Goal: Transaction & Acquisition: Purchase product/service

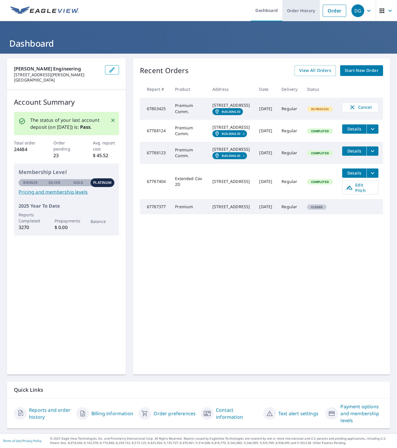
click at [299, 10] on link "Order History" at bounding box center [300, 10] width 37 height 21
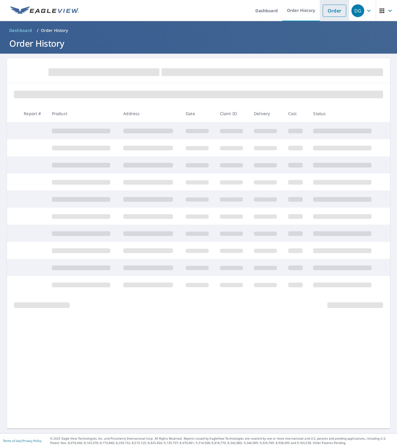
click at [330, 13] on link "Order" at bounding box center [335, 11] width 24 height 12
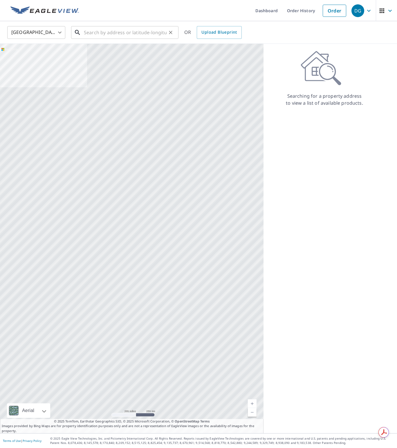
click at [108, 32] on input "text" at bounding box center [125, 32] width 83 height 16
paste input "[STREET_ADDRESS]"
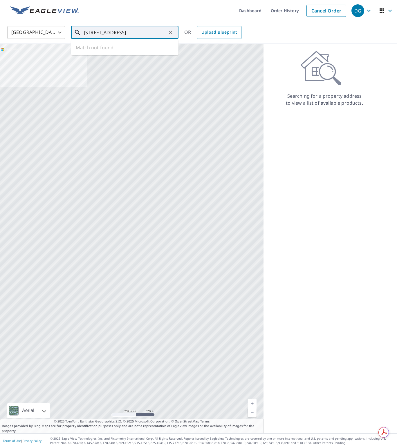
type input "[STREET_ADDRESS]"
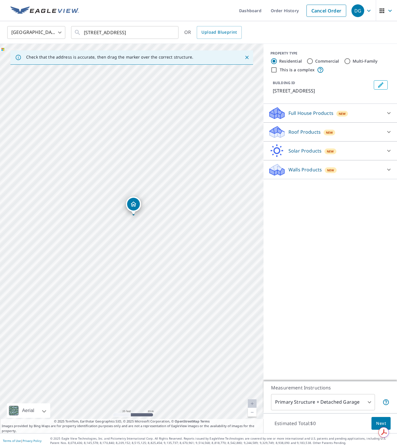
click at [280, 130] on icon at bounding box center [276, 130] width 13 height 7
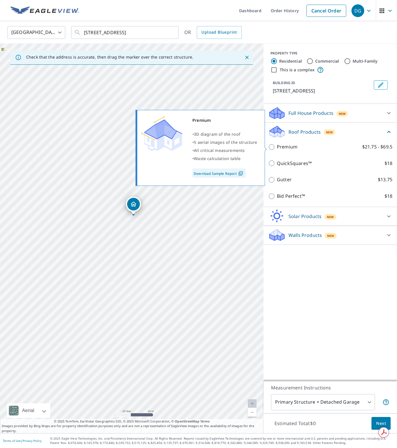
click at [288, 147] on p "Premium" at bounding box center [287, 146] width 21 height 7
click at [277, 147] on input "Premium $21.75 - $69.5" at bounding box center [272, 147] width 9 height 7
checkbox input "true"
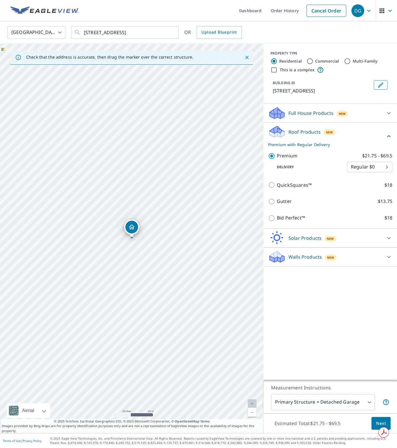
click at [384, 422] on span "Next" at bounding box center [381, 423] width 10 height 7
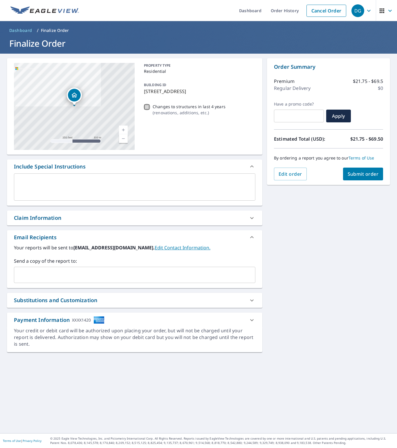
click at [149, 108] on input "Changes to structures in last 4 years ( renovations, additions, etc. )" at bounding box center [146, 107] width 7 height 7
checkbox input "true"
click at [351, 173] on span "Submit order" at bounding box center [363, 174] width 31 height 6
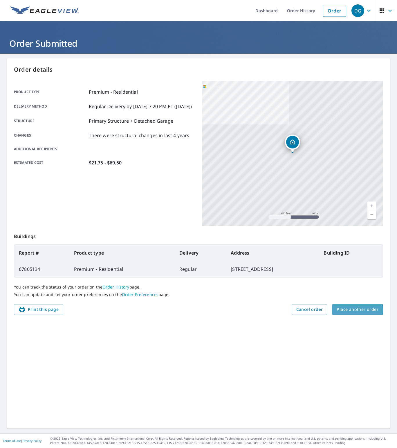
click at [344, 310] on span "Place another order" at bounding box center [358, 309] width 42 height 7
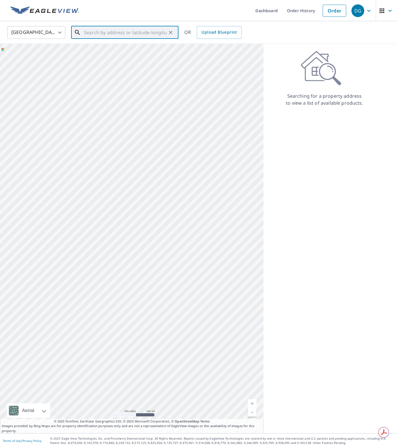
click at [95, 28] on input "text" at bounding box center [125, 32] width 83 height 16
paste input "[STREET_ADDRESS]"
type input "[STREET_ADDRESS]"
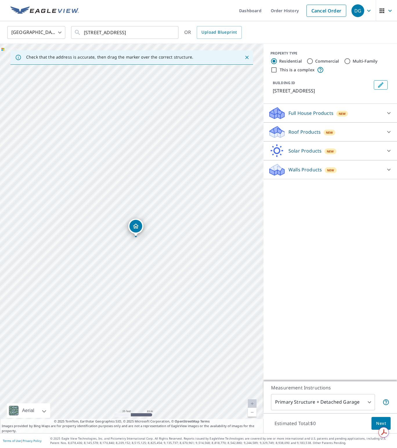
click at [301, 136] on p "Roof Products" at bounding box center [304, 132] width 32 height 7
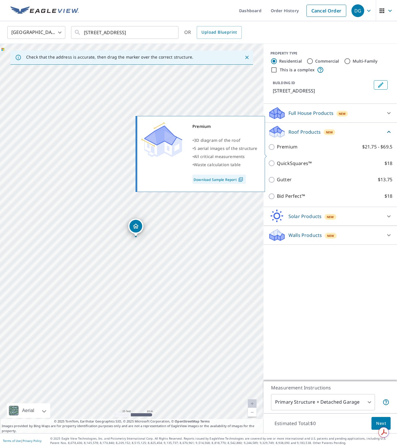
drag, startPoint x: 289, startPoint y: 154, endPoint x: 286, endPoint y: 156, distance: 4.1
click at [289, 151] on p "Premium" at bounding box center [287, 146] width 21 height 7
click at [277, 151] on input "Premium $21.75 - $69.5" at bounding box center [272, 147] width 9 height 7
checkbox input "true"
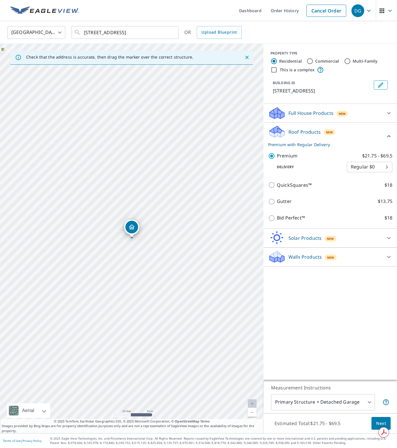
click at [376, 421] on span "Next" at bounding box center [381, 423] width 10 height 7
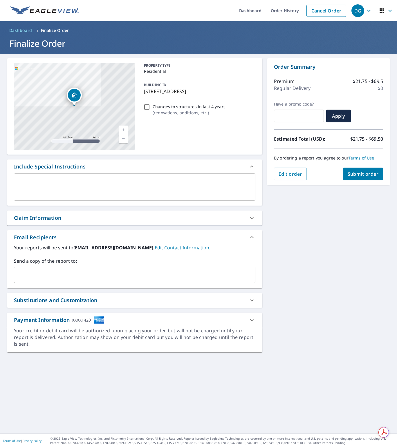
click at [150, 104] on input "Changes to structures in last 4 years ( renovations, additions, etc. )" at bounding box center [146, 107] width 7 height 7
checkbox input "true"
click at [354, 174] on span "Submit order" at bounding box center [363, 174] width 31 height 6
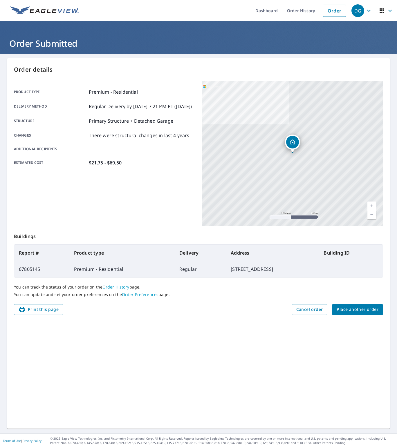
click at [349, 308] on span "Place another order" at bounding box center [358, 309] width 42 height 7
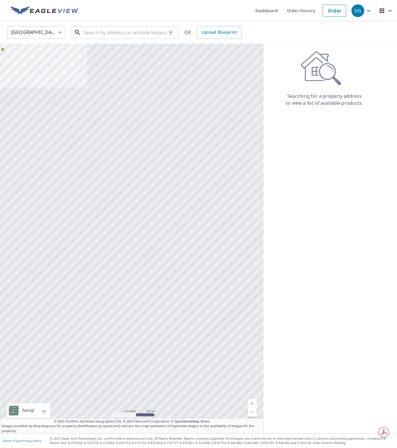
click at [111, 31] on input "text" at bounding box center [125, 32] width 83 height 16
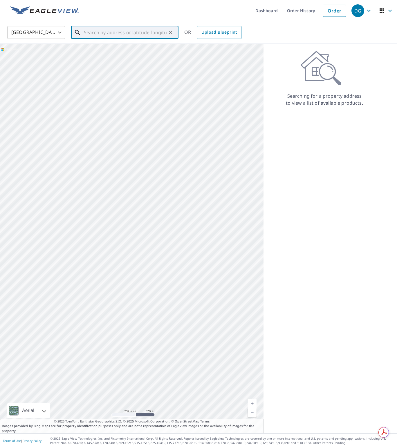
paste input "[STREET_ADDRESS][PERSON_NAME]"
type input "[STREET_ADDRESS][PERSON_NAME]"
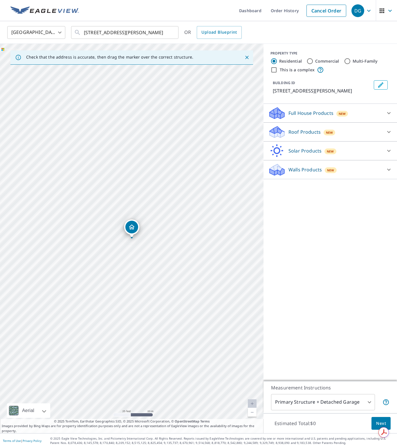
click at [289, 134] on p "Roof Products" at bounding box center [304, 132] width 32 height 7
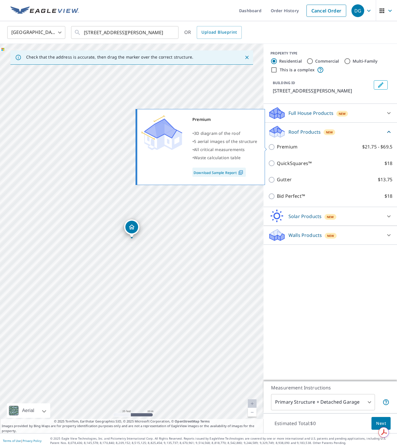
click at [293, 147] on p "Premium" at bounding box center [287, 146] width 21 height 7
click at [277, 147] on input "Premium $21.75 - $69.5" at bounding box center [272, 147] width 9 height 7
checkbox input "true"
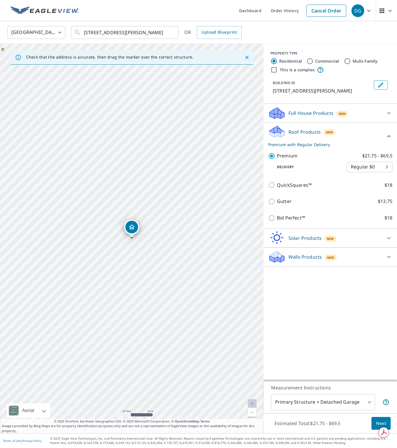
click at [377, 418] on button "Next" at bounding box center [380, 423] width 19 height 13
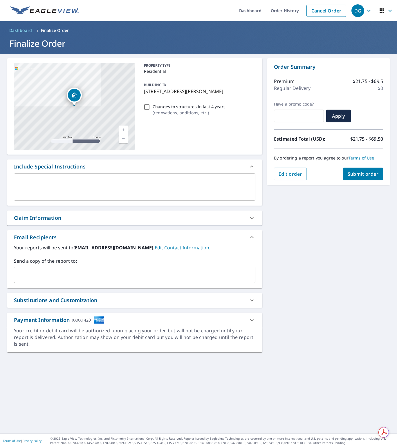
click at [147, 108] on input "Changes to structures in last 4 years ( renovations, additions, etc. )" at bounding box center [146, 107] width 7 height 7
checkbox input "true"
click at [352, 174] on span "Submit order" at bounding box center [363, 174] width 31 height 6
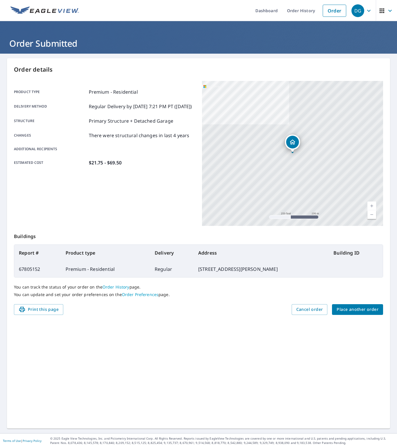
click at [346, 311] on span "Place another order" at bounding box center [358, 309] width 42 height 7
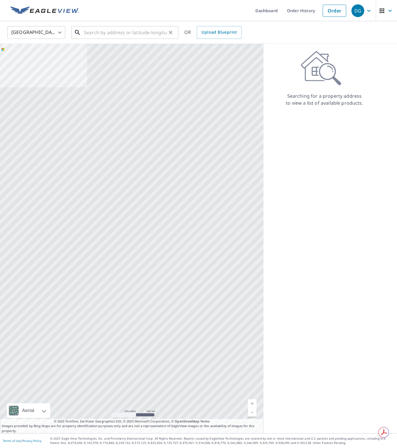
click at [96, 34] on input "text" at bounding box center [125, 32] width 83 height 16
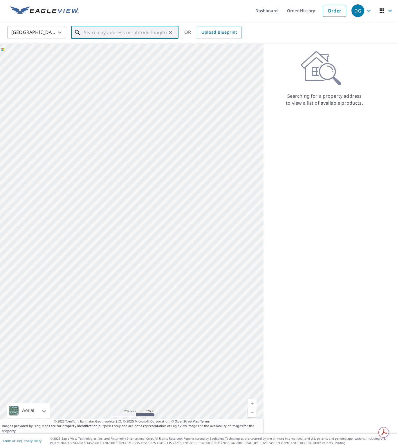
paste input "[STREET_ADDRESS][MEDICAL_DATA]"
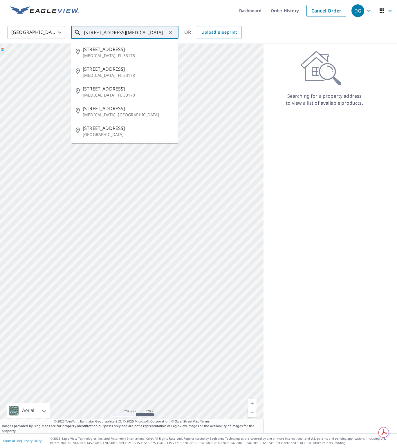
type input "[STREET_ADDRESS][MEDICAL_DATA]"
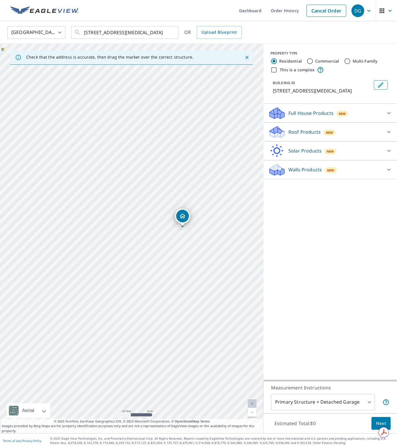
click at [296, 133] on p "Roof Products" at bounding box center [304, 132] width 32 height 7
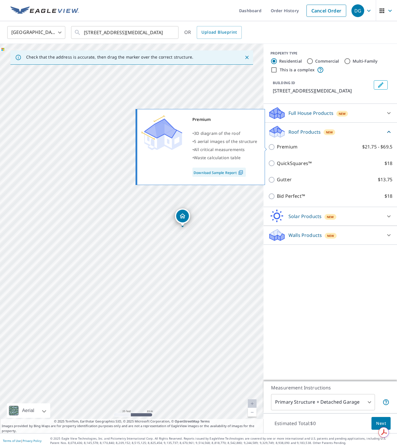
click at [294, 148] on p "Premium" at bounding box center [287, 146] width 21 height 7
click at [277, 148] on input "Premium $21.75 - $69.5" at bounding box center [272, 147] width 9 height 7
checkbox input "true"
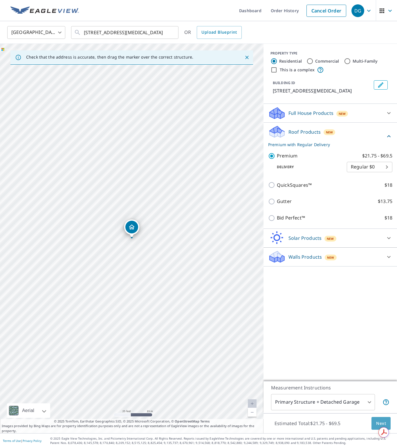
click at [377, 422] on span "Next" at bounding box center [381, 423] width 10 height 7
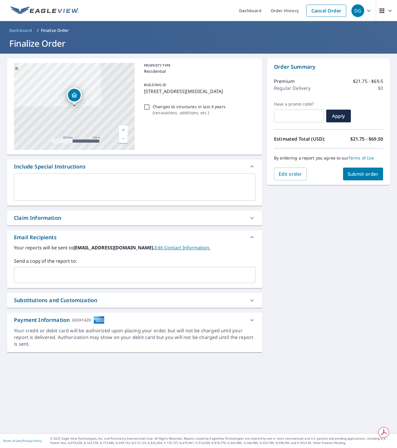
click at [146, 108] on input "Changes to structures in last 4 years ( renovations, additions, etc. )" at bounding box center [146, 107] width 7 height 7
checkbox input "true"
click at [357, 174] on span "Submit order" at bounding box center [363, 174] width 31 height 6
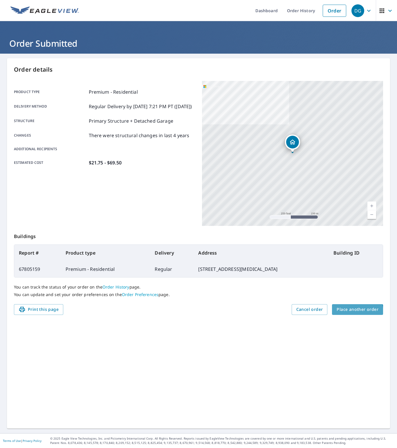
click at [345, 313] on button "Place another order" at bounding box center [357, 309] width 51 height 11
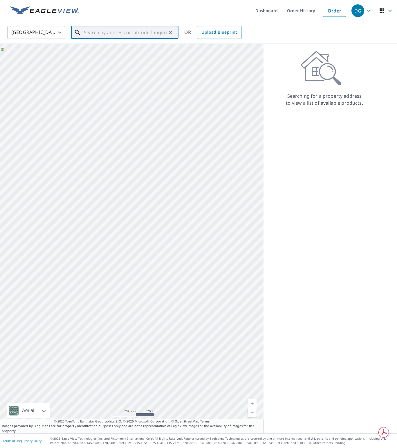
click at [89, 33] on input "text" at bounding box center [125, 32] width 83 height 16
paste input "[STREET_ADDRESS]"
type input "[STREET_ADDRESS]"
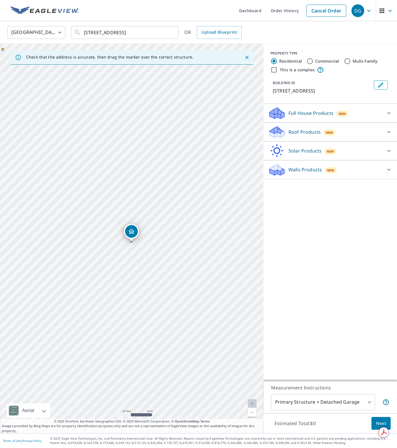
click at [284, 133] on icon at bounding box center [277, 134] width 15 height 7
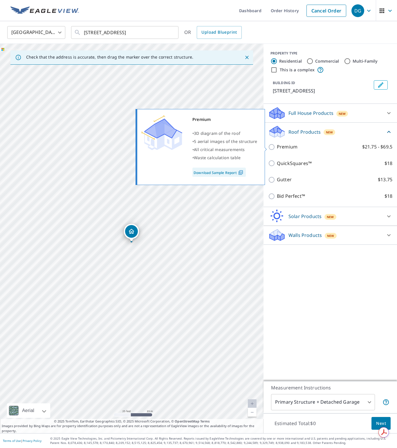
click at [284, 147] on p "Premium" at bounding box center [287, 146] width 21 height 7
click at [277, 147] on input "Premium $21.75 - $69.5" at bounding box center [272, 147] width 9 height 7
checkbox input "true"
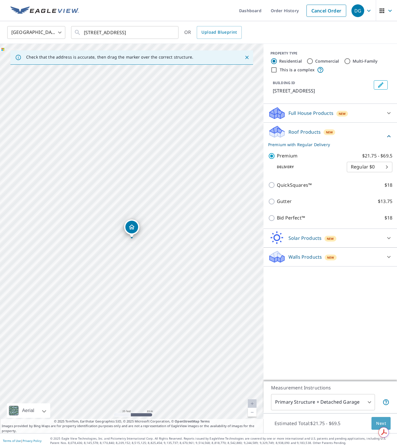
click at [378, 420] on span "Next" at bounding box center [381, 423] width 10 height 7
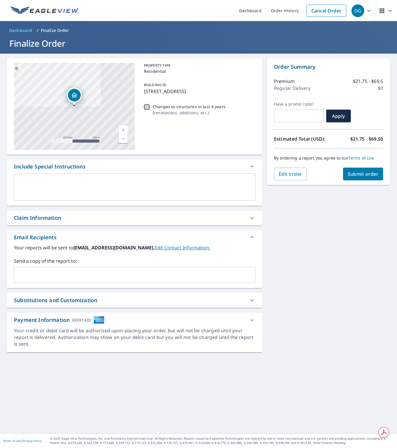
click at [146, 107] on input "Changes to structures in last 4 years ( renovations, additions, etc. )" at bounding box center [146, 107] width 7 height 7
checkbox input "true"
click at [348, 176] on span "Submit order" at bounding box center [363, 174] width 31 height 6
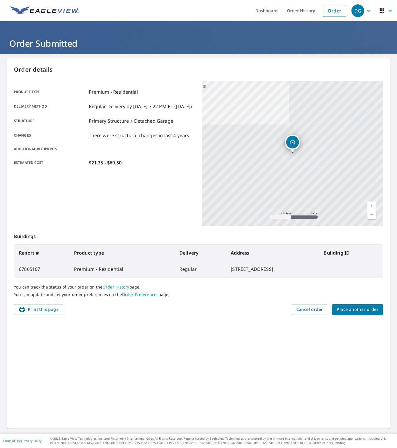
click at [346, 308] on span "Place another order" at bounding box center [358, 309] width 42 height 7
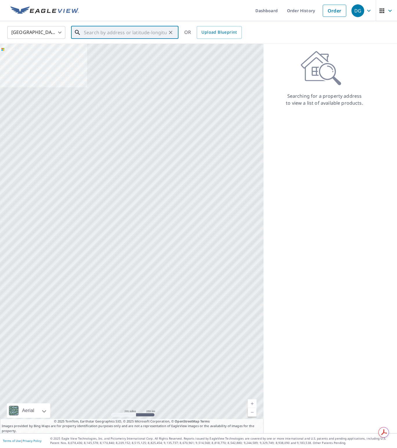
click at [103, 34] on input "text" at bounding box center [125, 32] width 83 height 16
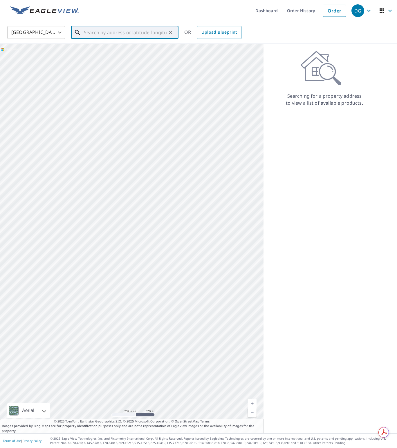
paste input "[STREET_ADDRESS][PERSON_NAME]"
type input "[STREET_ADDRESS][PERSON_NAME]"
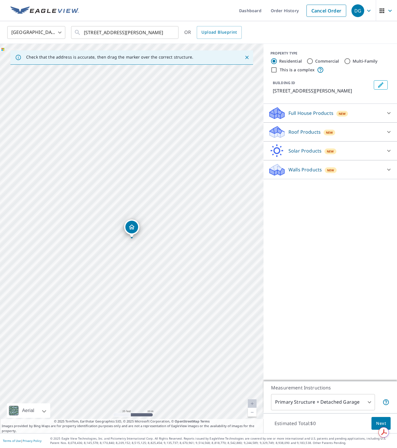
click at [297, 134] on p "Roof Products" at bounding box center [304, 132] width 32 height 7
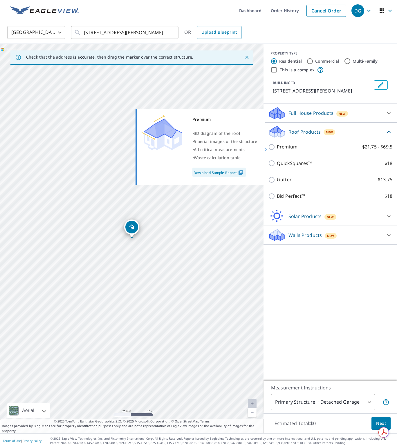
click at [287, 147] on p "Premium" at bounding box center [287, 146] width 21 height 7
click at [277, 147] on input "Premium $21.75 - $69.5" at bounding box center [272, 147] width 9 height 7
checkbox input "true"
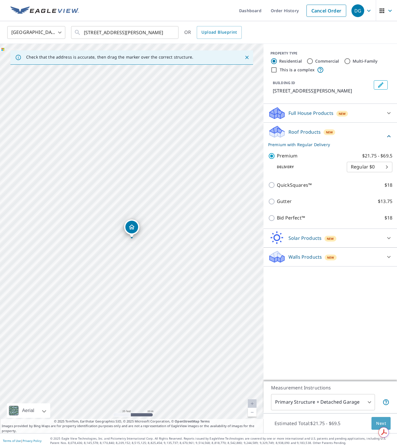
click at [383, 420] on span "Next" at bounding box center [381, 423] width 10 height 7
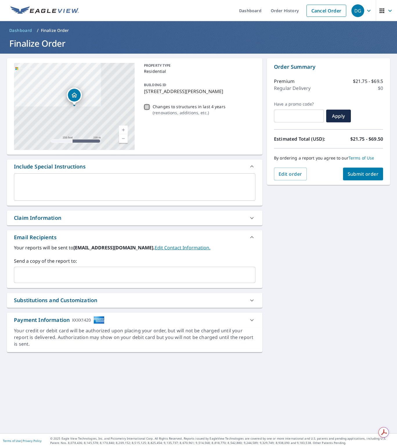
click at [149, 108] on input "Changes to structures in last 4 years ( renovations, additions, etc. )" at bounding box center [146, 107] width 7 height 7
checkbox input "true"
click at [362, 174] on span "Submit order" at bounding box center [363, 174] width 31 height 6
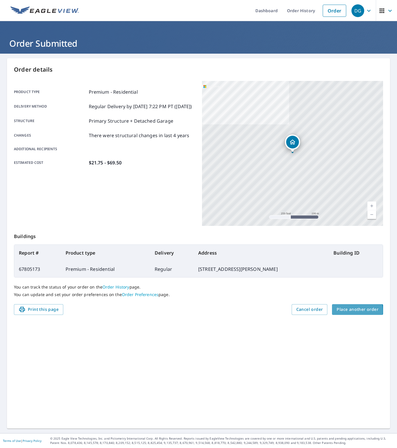
click at [344, 311] on span "Place another order" at bounding box center [358, 309] width 42 height 7
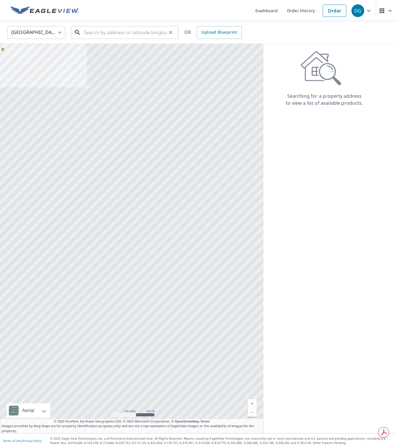
click at [107, 33] on input "text" at bounding box center [125, 32] width 83 height 16
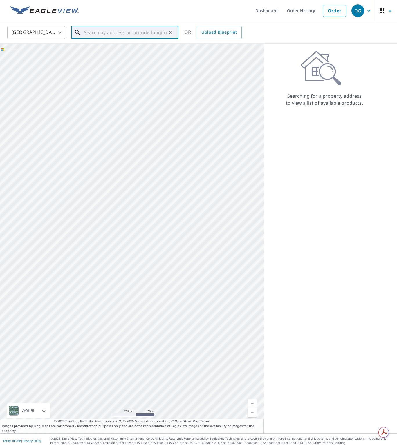
paste input "[STREET_ADDRESS]"
type input "[STREET_ADDRESS]"
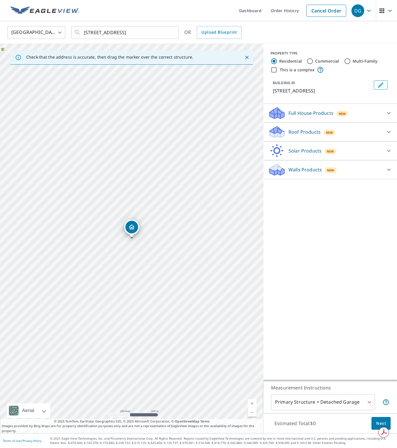
click at [296, 133] on p "Roof Products" at bounding box center [304, 132] width 32 height 7
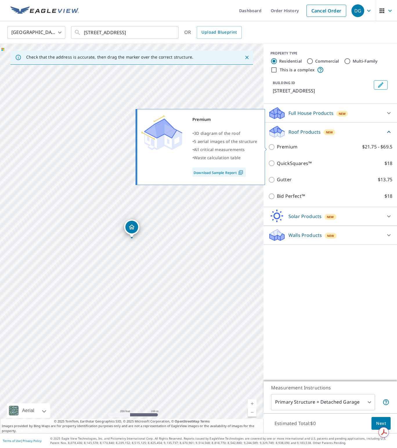
click at [291, 146] on p "Premium" at bounding box center [287, 146] width 21 height 7
click at [277, 146] on input "Premium $21.75 - $69.5" at bounding box center [272, 147] width 9 height 7
checkbox input "true"
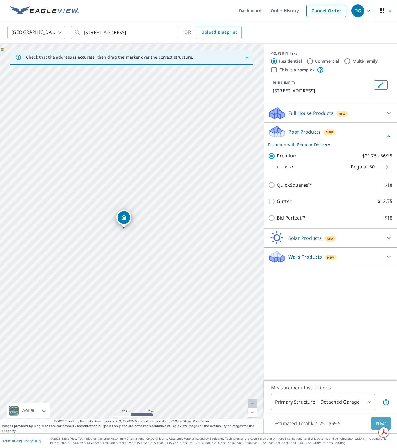
click at [386, 418] on button "Next" at bounding box center [380, 423] width 19 height 13
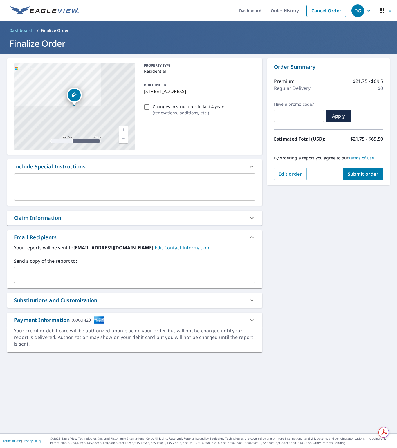
drag, startPoint x: 146, startPoint y: 106, endPoint x: 209, endPoint y: 136, distance: 69.2
click at [147, 106] on input "Changes to structures in last 4 years ( renovations, additions, etc. )" at bounding box center [146, 107] width 7 height 7
checkbox input "true"
click at [348, 175] on span "Submit order" at bounding box center [363, 174] width 31 height 6
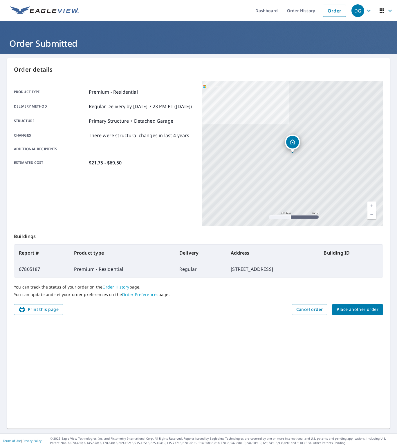
click at [353, 310] on span "Place another order" at bounding box center [358, 309] width 42 height 7
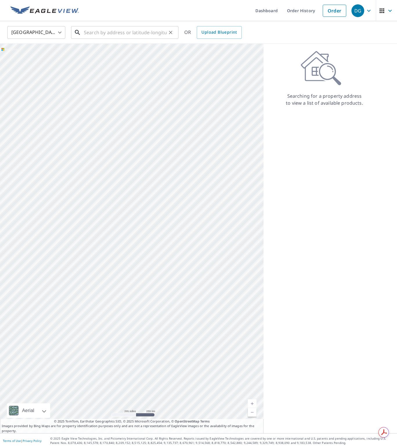
click at [113, 35] on input "text" at bounding box center [125, 32] width 83 height 16
paste input "[STREET_ADDRESS]"
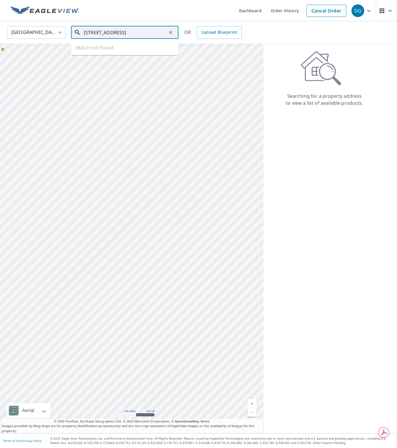
type input "[STREET_ADDRESS]"
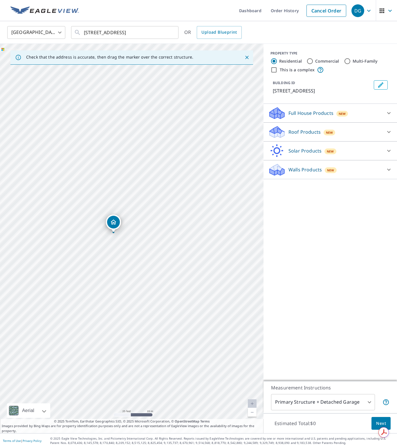
click at [280, 134] on icon at bounding box center [277, 130] width 15 height 7
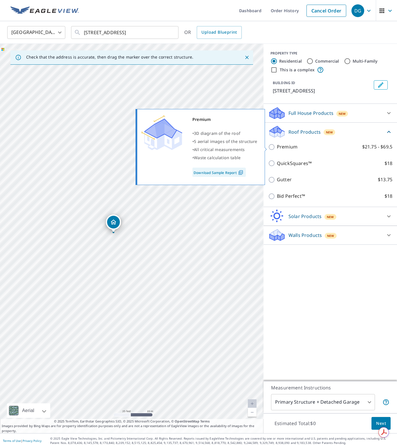
click at [280, 146] on p "Premium" at bounding box center [287, 146] width 21 height 7
click at [277, 146] on input "Premium $21.75 - $69.5" at bounding box center [272, 147] width 9 height 7
checkbox input "true"
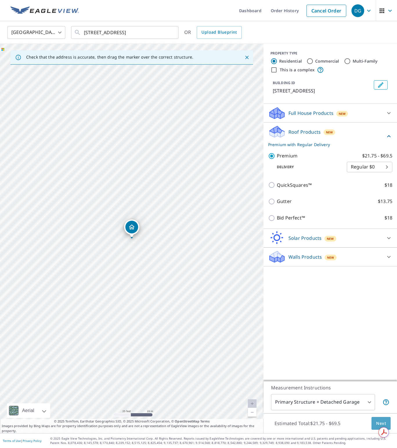
click at [377, 421] on span "Next" at bounding box center [381, 423] width 10 height 7
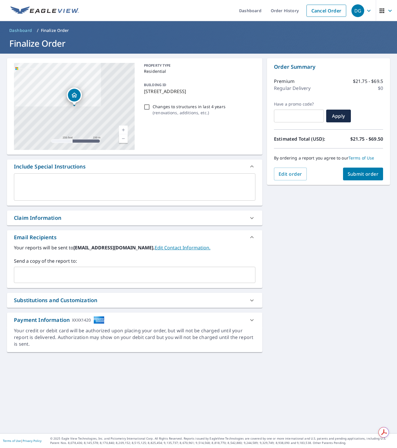
click at [150, 111] on div "Changes to structures in last 4 years ( renovations, additions, etc. )" at bounding box center [199, 110] width 114 height 16
drag, startPoint x: 145, startPoint y: 108, endPoint x: 153, endPoint y: 108, distance: 8.1
click at [145, 108] on input "Changes to structures in last 4 years ( renovations, additions, etc. )" at bounding box center [146, 107] width 7 height 7
checkbox input "true"
click at [355, 176] on span "Submit order" at bounding box center [363, 174] width 31 height 6
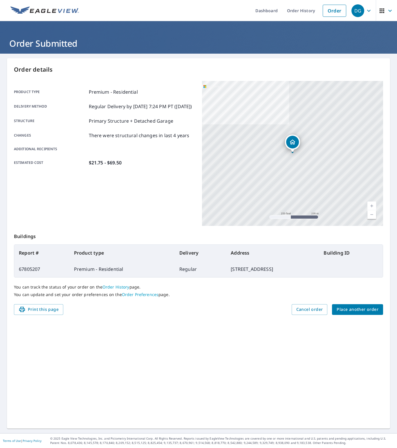
click at [350, 311] on span "Place another order" at bounding box center [358, 309] width 42 height 7
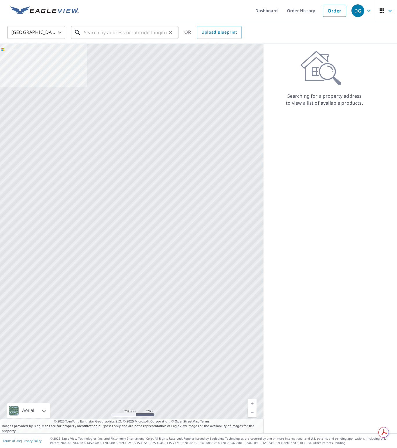
click at [129, 35] on input "text" at bounding box center [125, 32] width 83 height 16
paste input "[STREET_ADDRESS]"
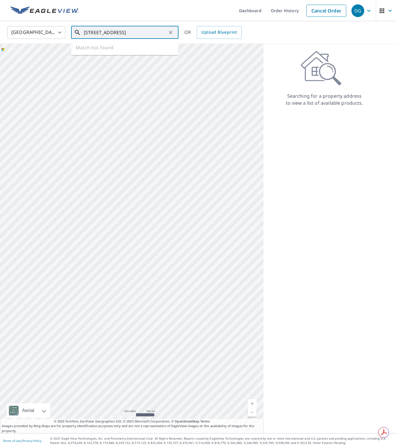
type input "[STREET_ADDRESS]"
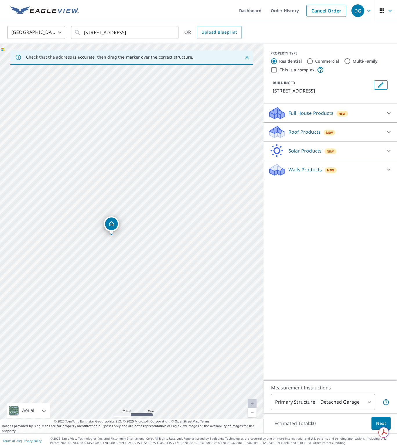
click at [281, 137] on icon at bounding box center [282, 134] width 4 height 7
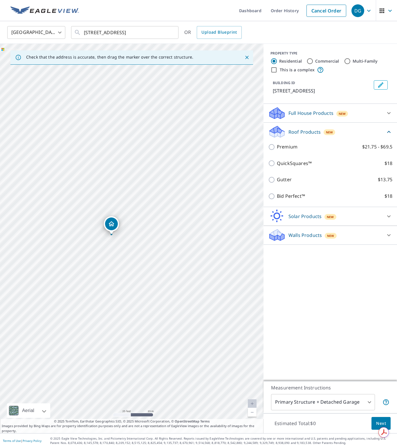
click at [293, 148] on div "Premium $21.75 - $69.5" at bounding box center [330, 147] width 124 height 17
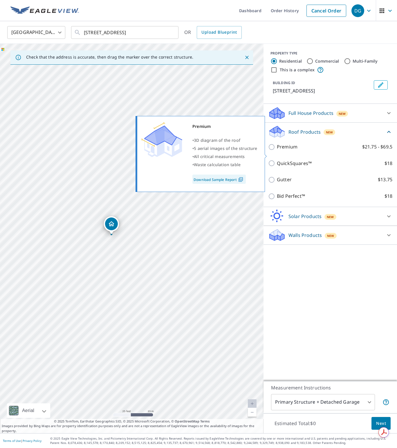
click at [292, 151] on p "Premium" at bounding box center [287, 146] width 21 height 7
click at [277, 151] on input "Premium $21.75 - $69.5" at bounding box center [272, 147] width 9 height 7
checkbox input "true"
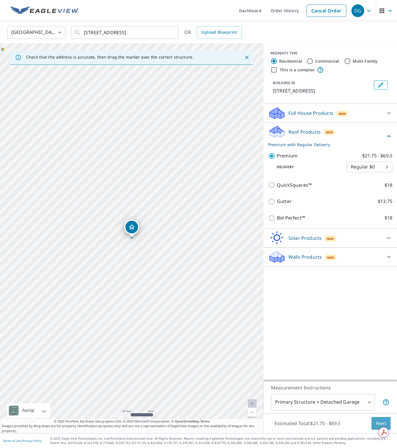
click at [375, 422] on button "Next" at bounding box center [380, 423] width 19 height 13
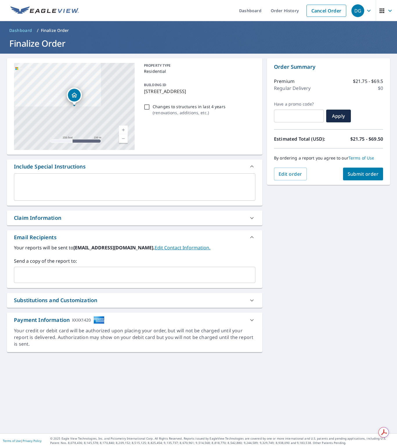
drag, startPoint x: 142, startPoint y: 109, endPoint x: 151, endPoint y: 109, distance: 8.4
click at [146, 109] on div "Changes to structures in last 4 years ( renovations, additions, etc. )" at bounding box center [199, 110] width 114 height 16
click at [153, 108] on p "Changes to structures in last 4 years" at bounding box center [189, 107] width 73 height 6
click at [150, 108] on input "Changes to structures in last 4 years ( renovations, additions, etc. )" at bounding box center [146, 107] width 7 height 7
checkbox input "true"
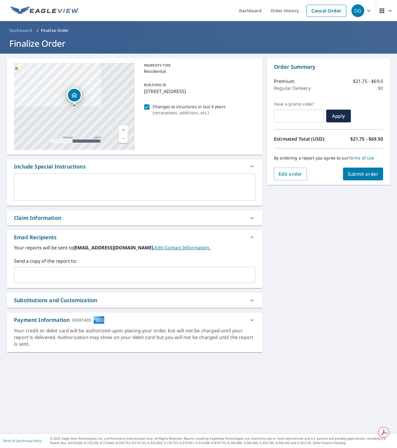
drag, startPoint x: 349, startPoint y: 171, endPoint x: 346, endPoint y: 171, distance: 3.0
click at [346, 171] on button "Submit order" at bounding box center [363, 174] width 40 height 13
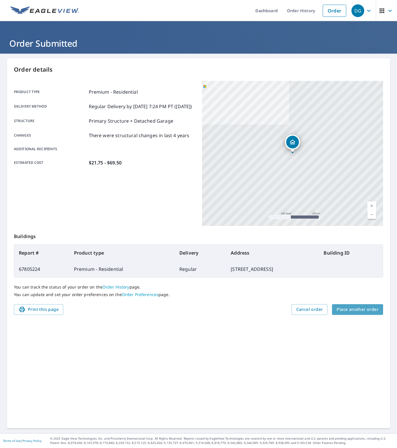
click at [347, 313] on button "Place another order" at bounding box center [357, 309] width 51 height 11
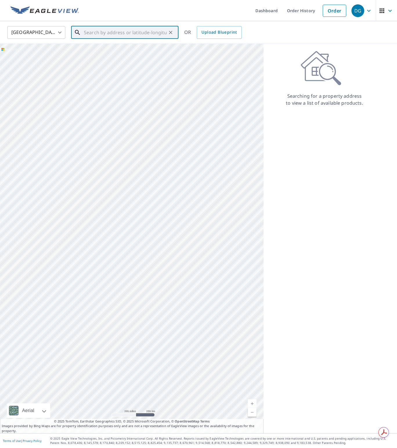
click at [112, 33] on input "text" at bounding box center [125, 32] width 83 height 16
paste input "[STREET_ADDRESS]"
type input "[STREET_ADDRESS]"
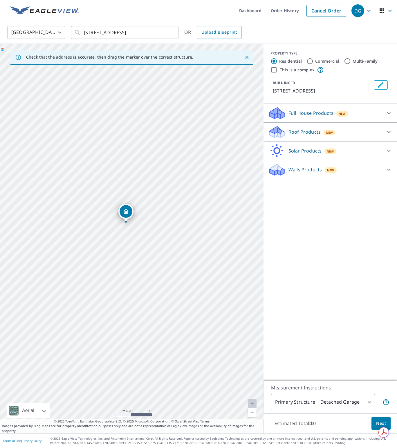
click at [274, 131] on icon at bounding box center [277, 130] width 15 height 7
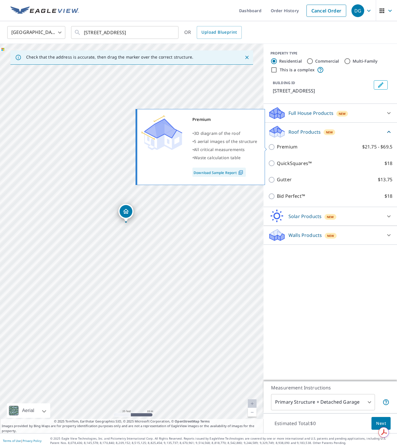
click at [284, 148] on p "Premium" at bounding box center [287, 146] width 21 height 7
click at [277, 148] on input "Premium $21.75 - $69.5" at bounding box center [272, 147] width 9 height 7
checkbox input "true"
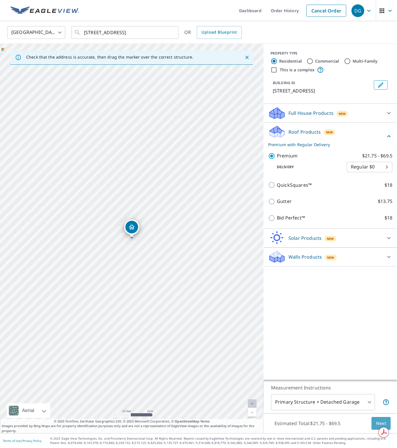
click at [379, 420] on span "Next" at bounding box center [381, 423] width 10 height 7
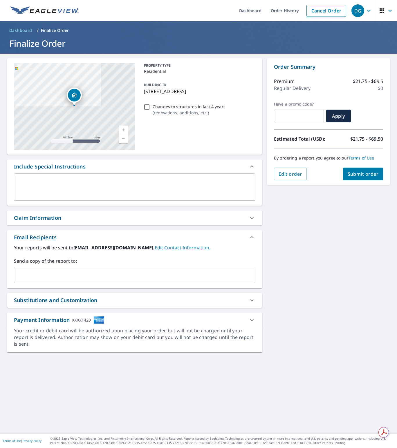
click at [146, 106] on input "Changes to structures in last 4 years ( renovations, additions, etc. )" at bounding box center [146, 107] width 7 height 7
checkbox input "true"
click at [351, 172] on span "Submit order" at bounding box center [363, 174] width 31 height 6
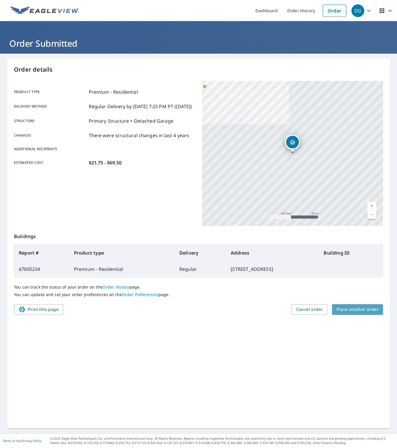
click at [374, 308] on span "Place another order" at bounding box center [358, 309] width 42 height 7
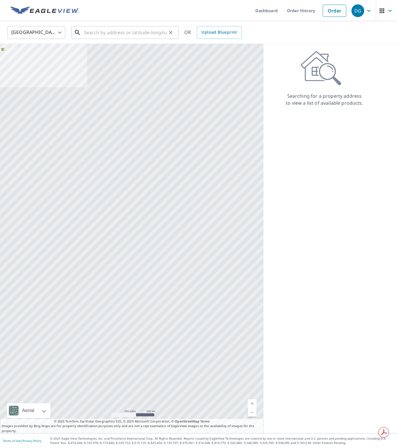
click at [106, 34] on input "text" at bounding box center [125, 32] width 83 height 16
paste input "[STREET_ADDRESS][PERSON_NAME][PERSON_NAME]"
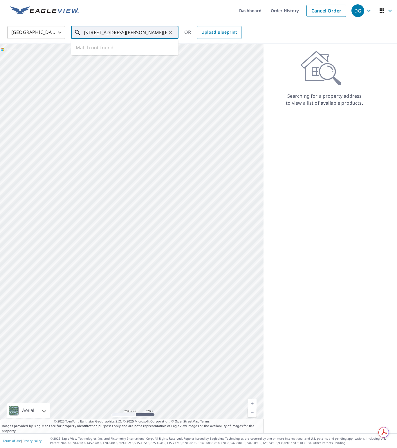
type input "[STREET_ADDRESS][PERSON_NAME][PERSON_NAME]"
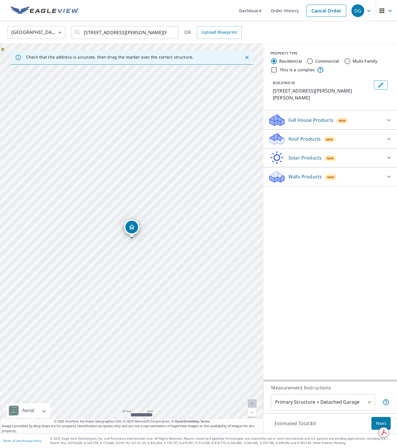
click at [286, 134] on div "Roof Products New" at bounding box center [325, 139] width 114 height 14
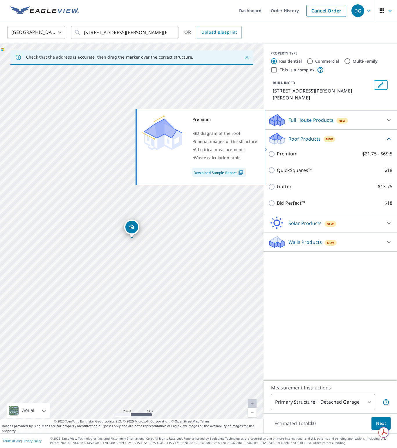
click at [296, 150] on p "Premium" at bounding box center [287, 153] width 21 height 7
click at [277, 151] on input "Premium $21.75 - $69.5" at bounding box center [272, 154] width 9 height 7
checkbox input "true"
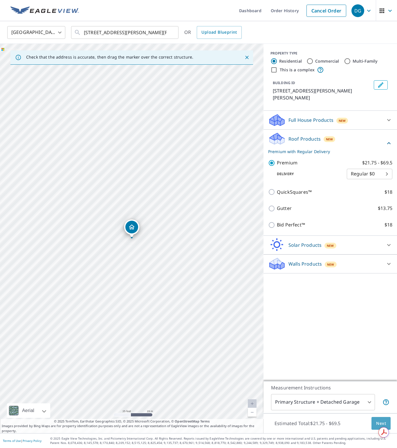
click at [374, 423] on button "Next" at bounding box center [380, 423] width 19 height 13
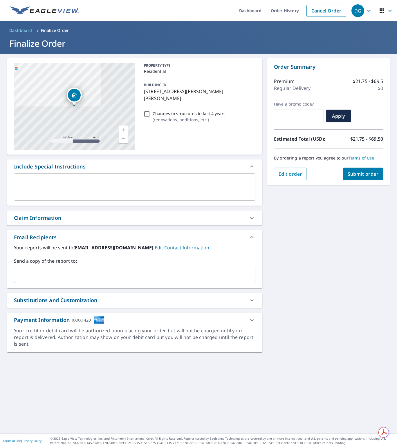
click at [145, 111] on input "Changes to structures in last 4 years ( renovations, additions, etc. )" at bounding box center [146, 114] width 7 height 7
checkbox input "true"
click at [364, 173] on span "Submit order" at bounding box center [363, 174] width 31 height 6
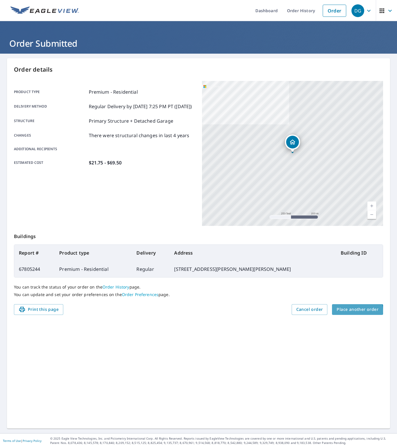
click at [354, 311] on span "Place another order" at bounding box center [358, 309] width 42 height 7
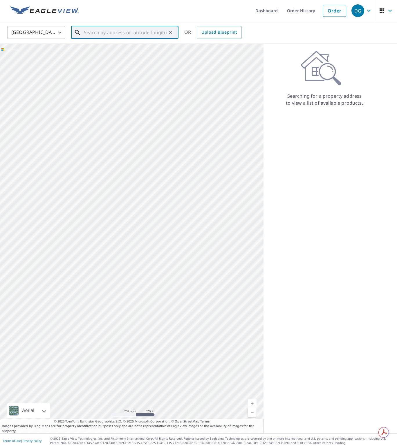
click at [104, 35] on input "text" at bounding box center [125, 32] width 83 height 16
paste input "[STREET_ADDRESS]"
type input "[STREET_ADDRESS]"
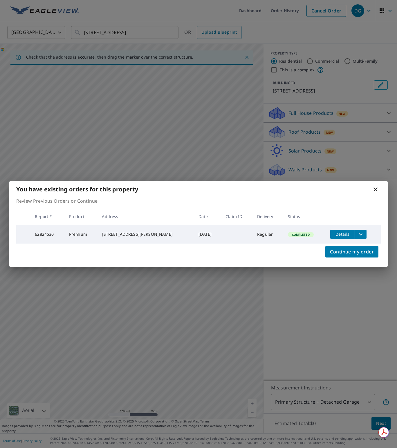
click at [45, 232] on td "62824530" at bounding box center [47, 234] width 34 height 19
copy td "62824530"
click at [334, 252] on span "Continue my order" at bounding box center [352, 252] width 44 height 8
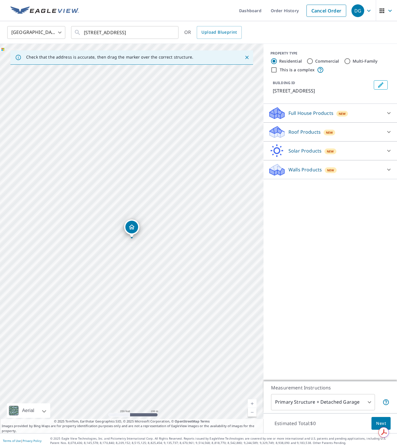
click at [289, 136] on p "Roof Products" at bounding box center [304, 132] width 32 height 7
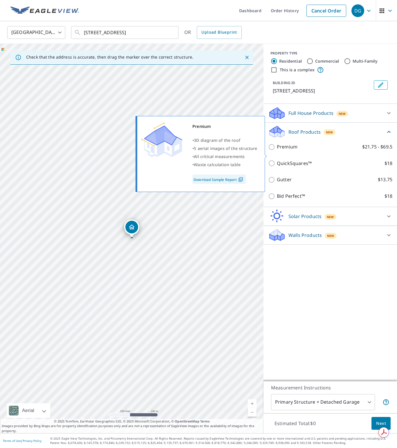
click at [291, 151] on p "Premium" at bounding box center [287, 146] width 21 height 7
click at [277, 151] on input "Premium $21.75 - $69.5" at bounding box center [272, 147] width 9 height 7
checkbox input "true"
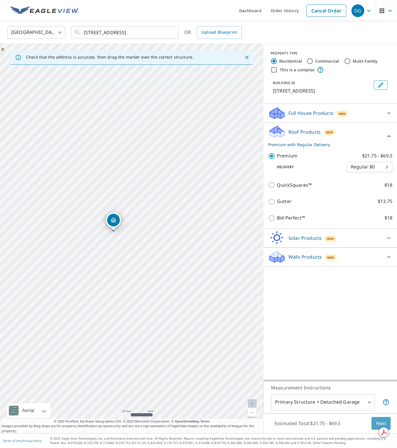
click at [387, 419] on button "Next" at bounding box center [380, 423] width 19 height 13
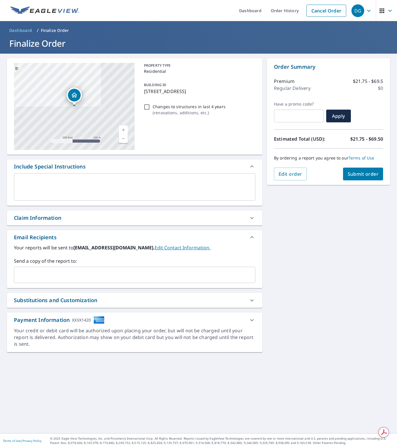
click at [146, 111] on input "Changes to structures in last 4 years ( renovations, additions, etc. )" at bounding box center [146, 107] width 7 height 7
checkbox input "true"
click at [352, 174] on span "Submit order" at bounding box center [363, 174] width 31 height 6
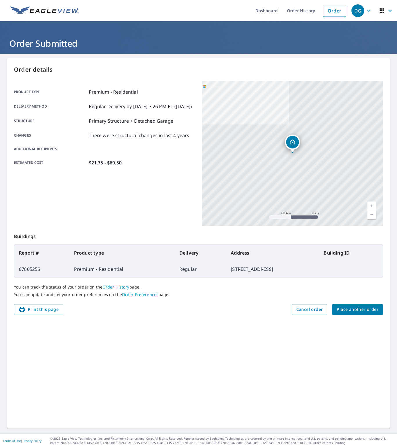
click at [346, 312] on span "Place another order" at bounding box center [358, 309] width 42 height 7
